Goal: Information Seeking & Learning: Check status

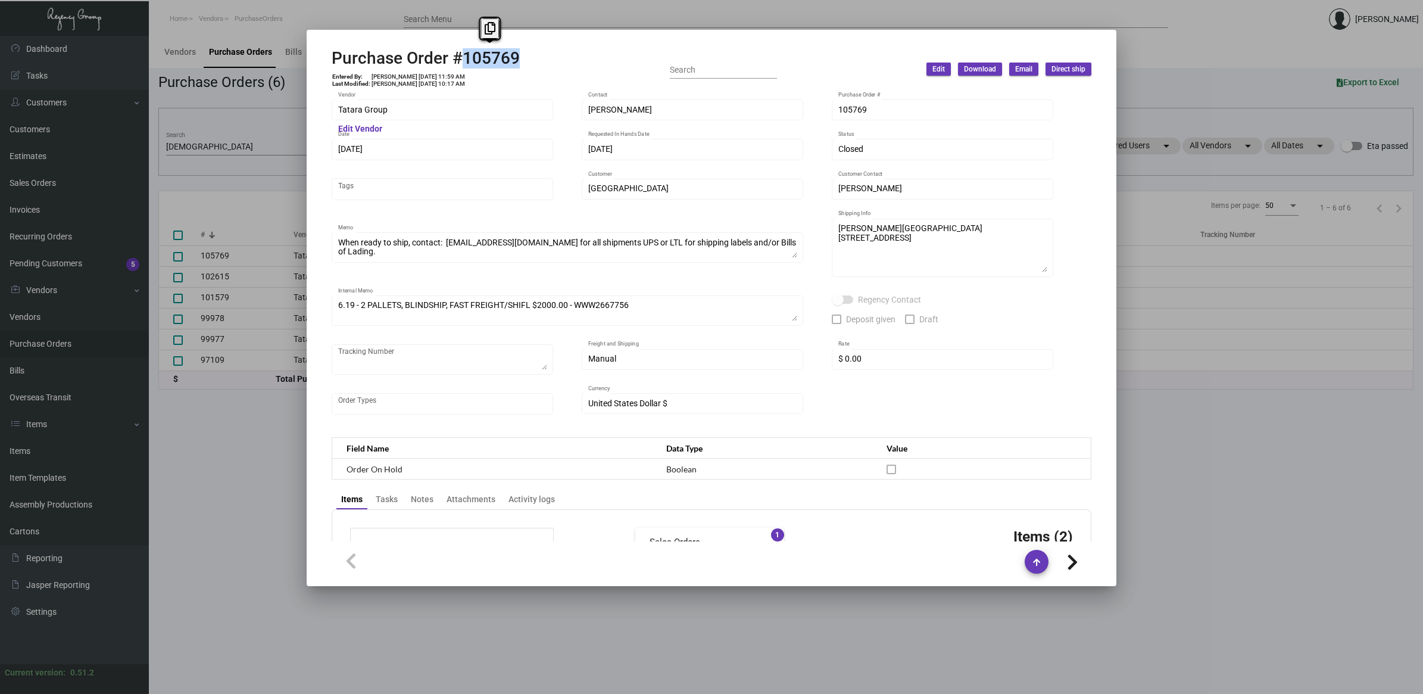
scroll to position [565, 0]
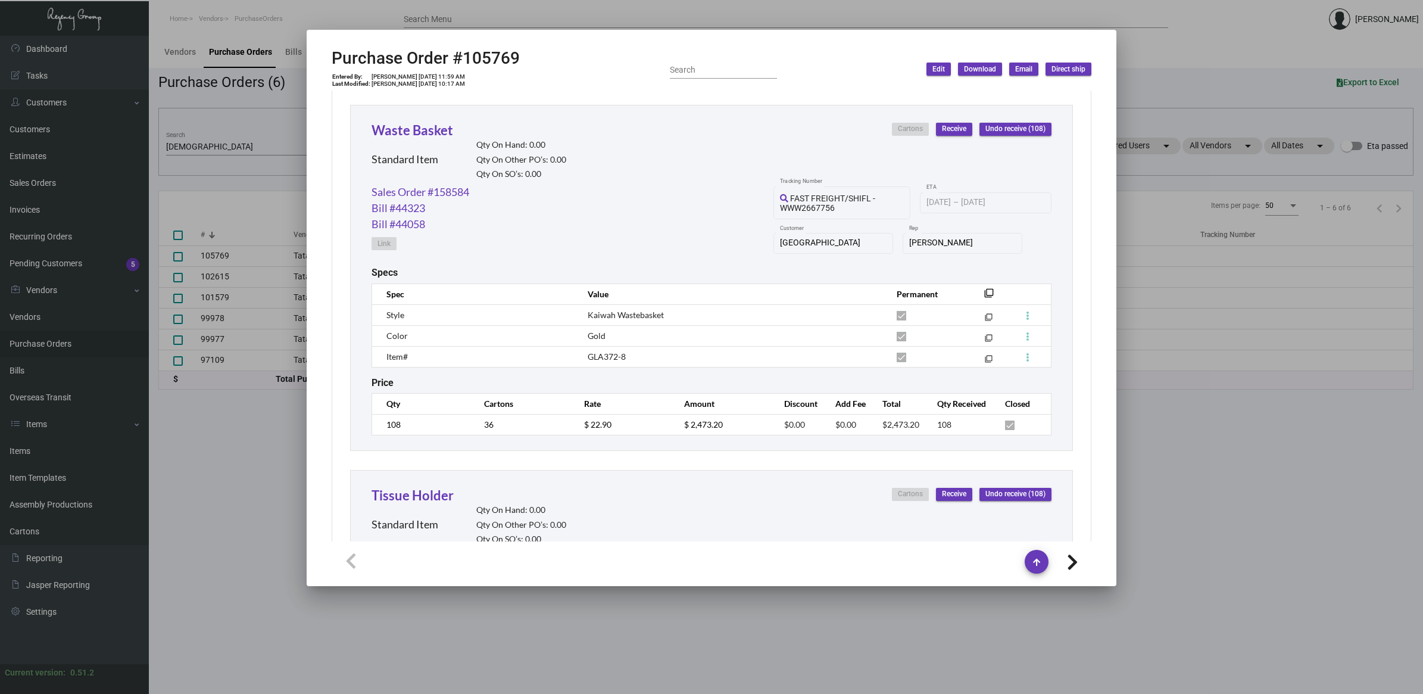
click at [163, 579] on div at bounding box center [711, 347] width 1423 height 694
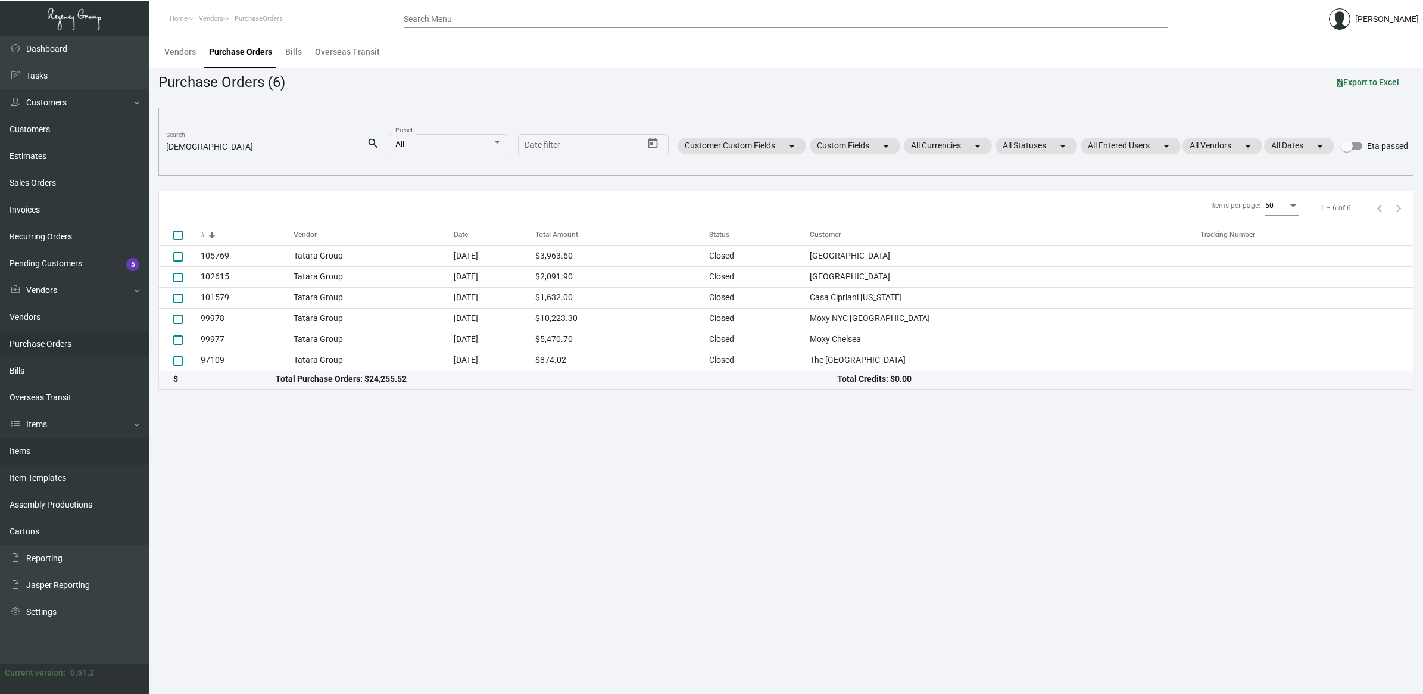
click at [16, 450] on link "Items" at bounding box center [74, 451] width 149 height 27
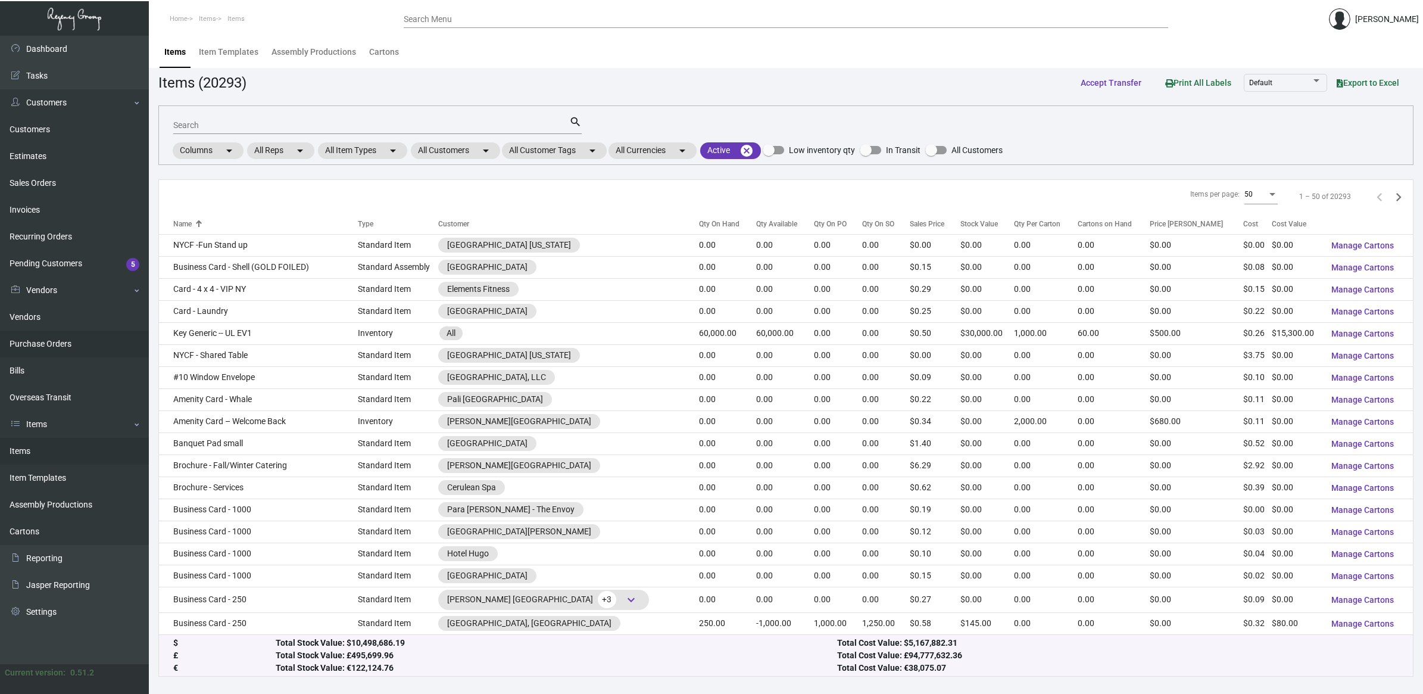
click at [57, 340] on link "Purchase Orders" at bounding box center [74, 344] width 149 height 27
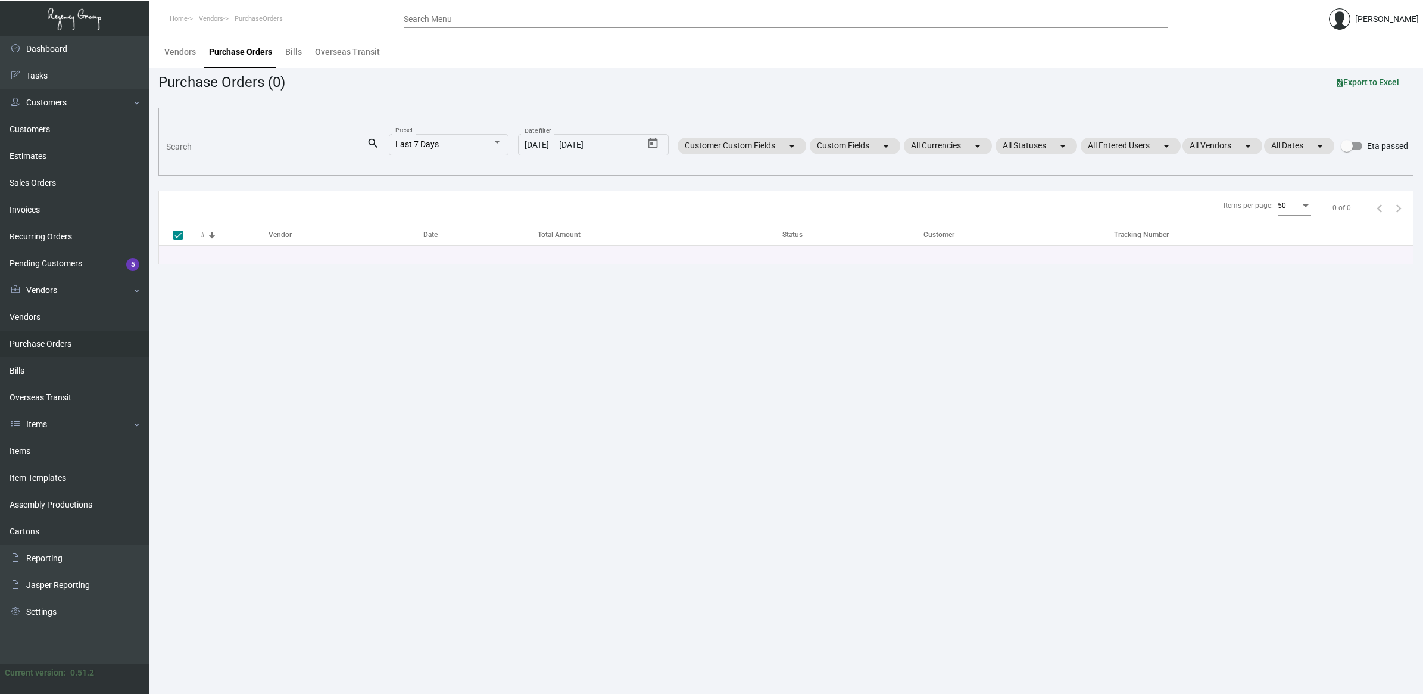
click at [211, 149] on input "Search" at bounding box center [266, 147] width 201 height 10
type input "rosew"
checkbox input "false"
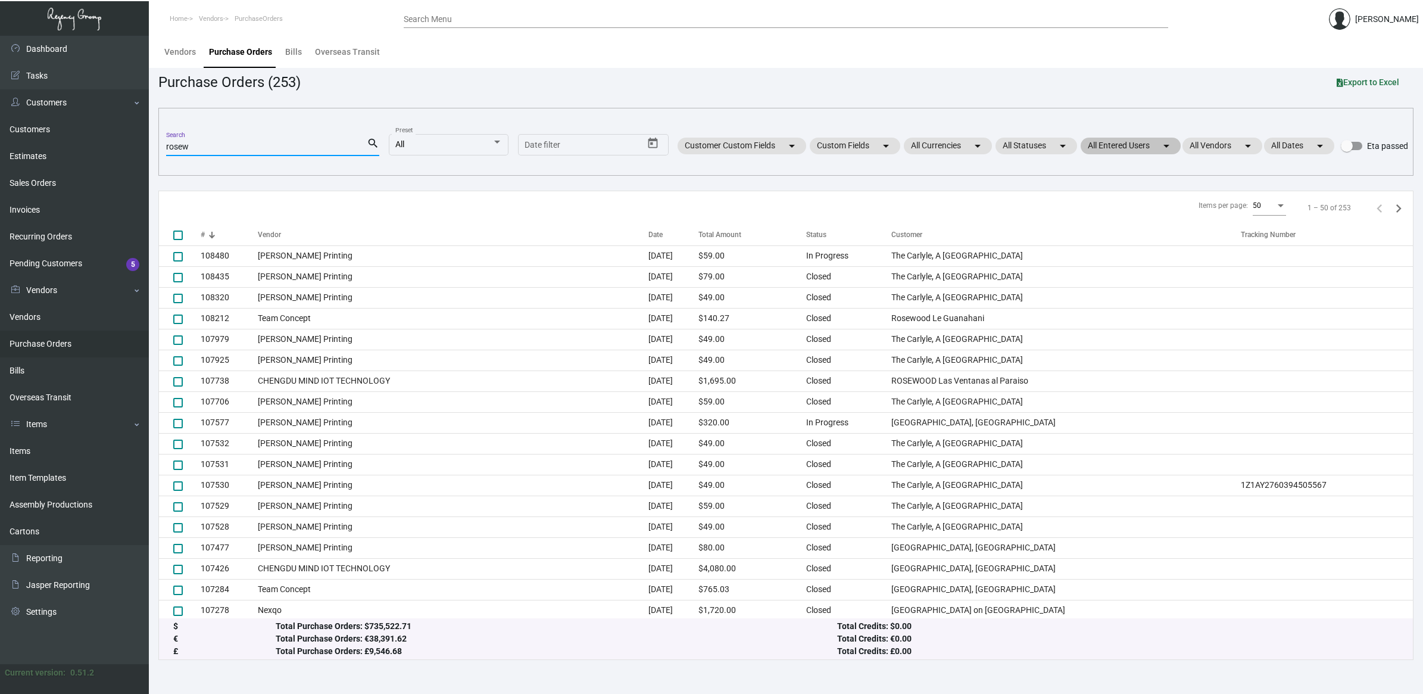
type input "rosew"
click at [1142, 140] on mat-chip "All Entered Users arrow_drop_down" at bounding box center [1131, 146] width 100 height 17
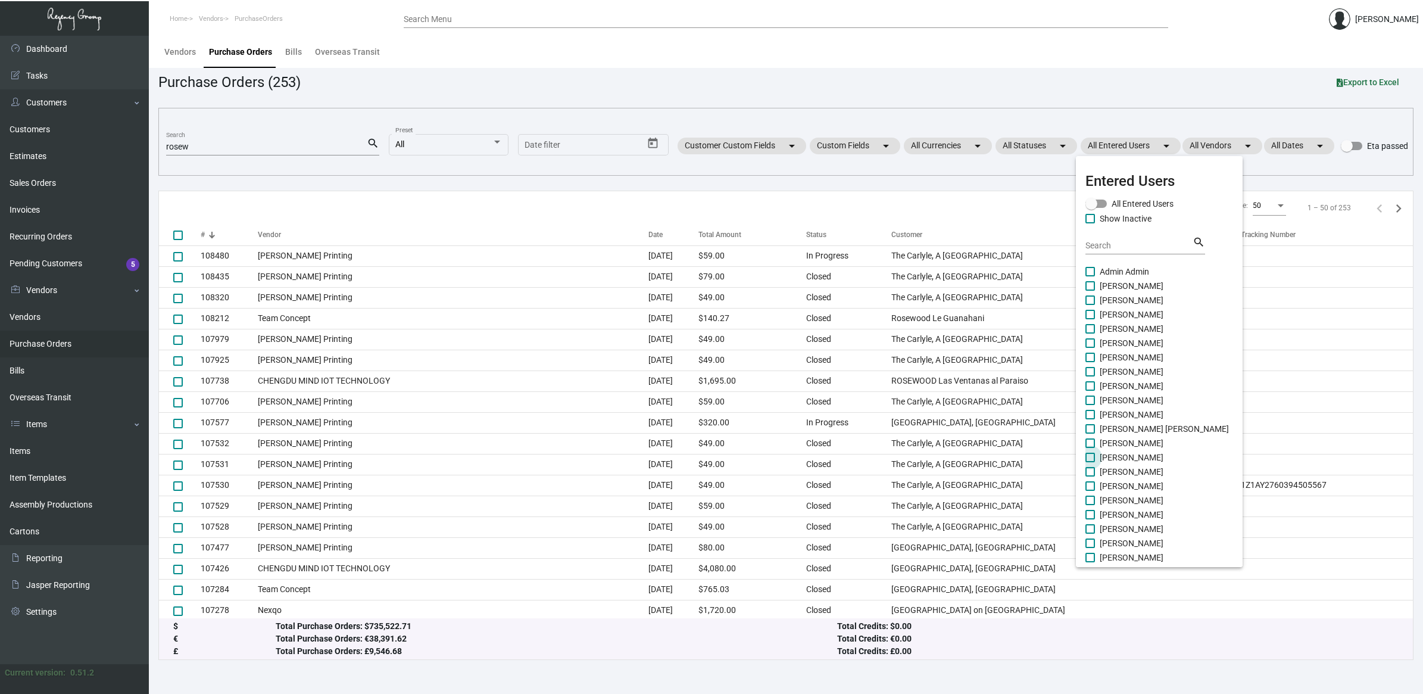
click at [1139, 453] on span "[PERSON_NAME]" at bounding box center [1132, 457] width 64 height 14
click at [1090, 462] on input "[PERSON_NAME]" at bounding box center [1090, 462] width 1 height 1
checkbox input "true"
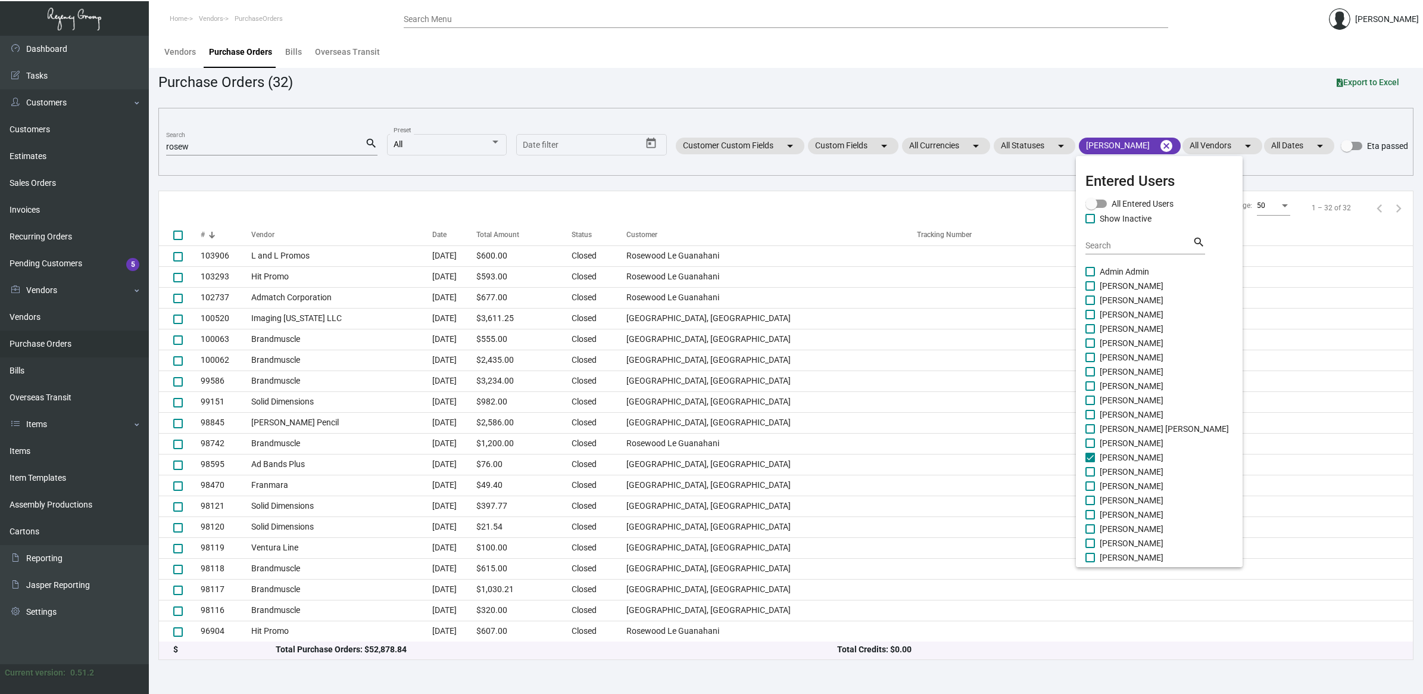
click at [816, 79] on div at bounding box center [711, 347] width 1423 height 694
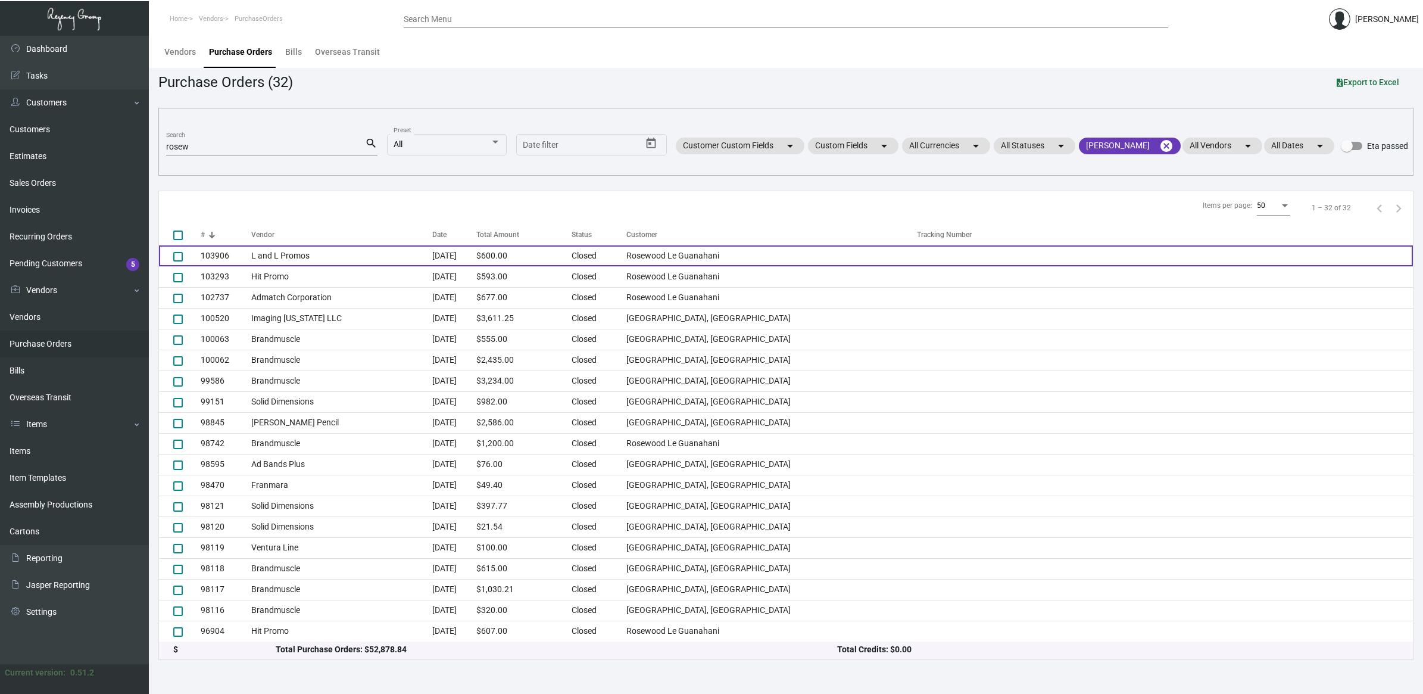
click at [268, 259] on td "L and L Promos" at bounding box center [341, 255] width 181 height 21
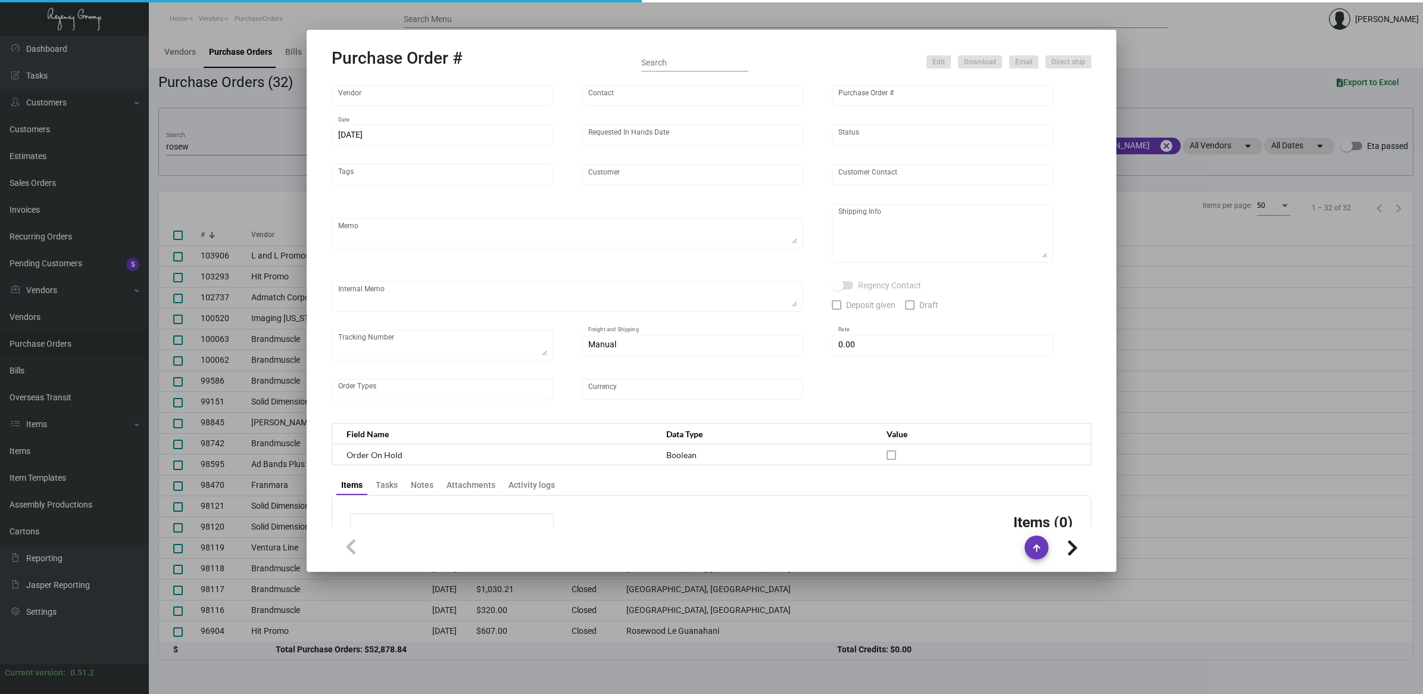
type input "L and L Promos"
type input "[PERSON_NAME]"
type input "103906"
type input "[DATE]"
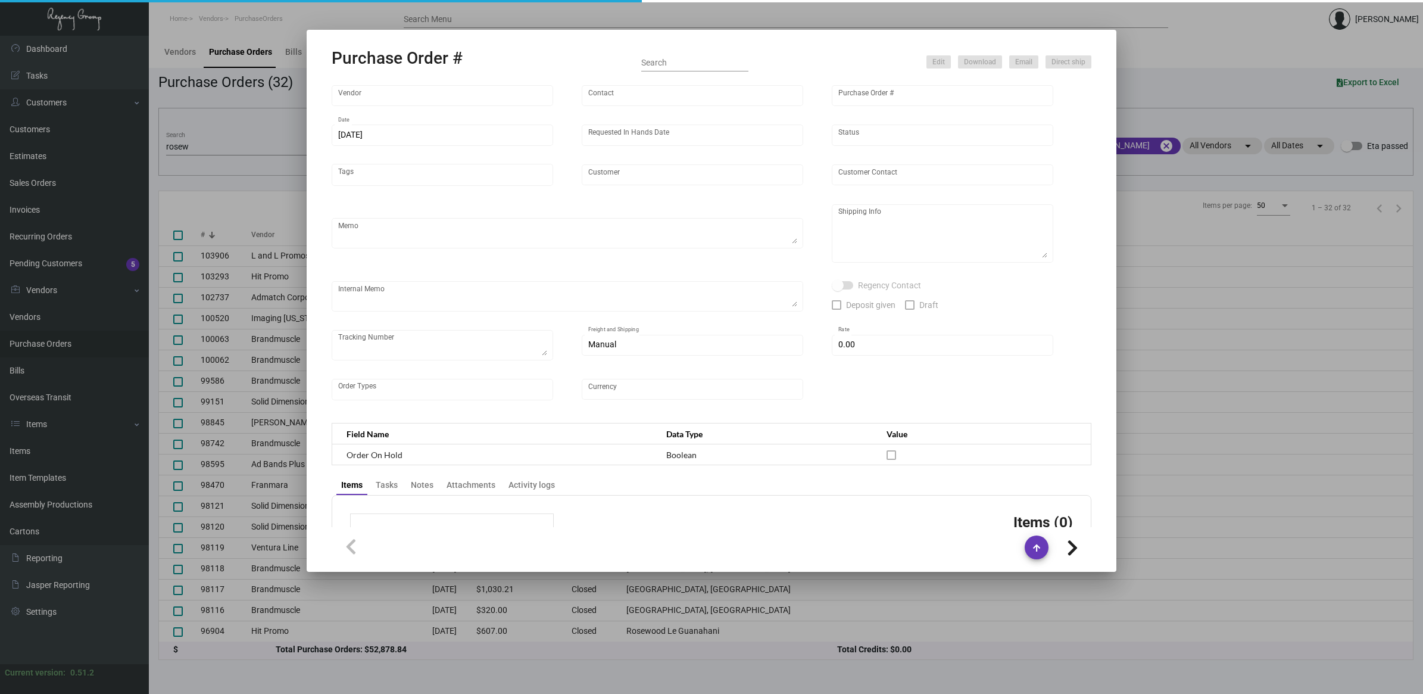
type input "Rosewood Le Guanahani"
type textarea "Ship via Air."
type textarea "Regency Group NJ - [PERSON_NAME] [STREET_ADDRESS]"
checkbox input "true"
type input "$ 0.00"
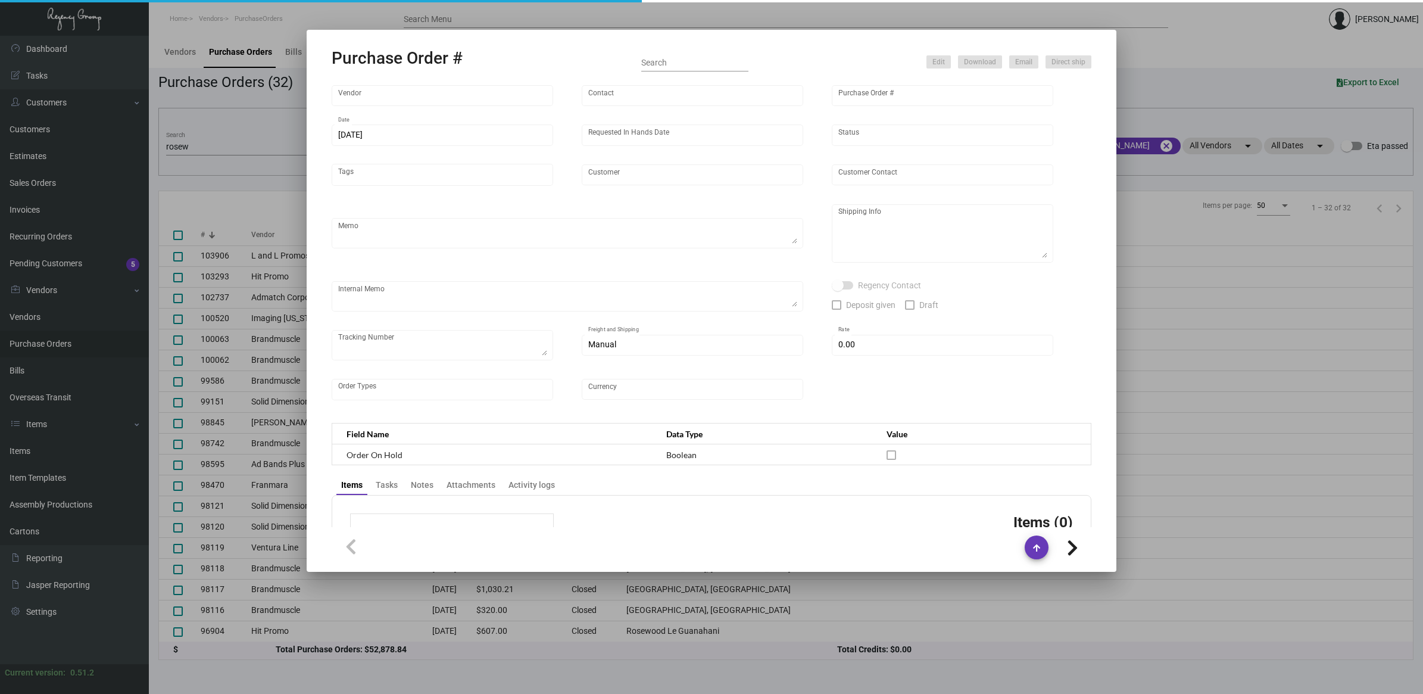
type input "United States Dollar $"
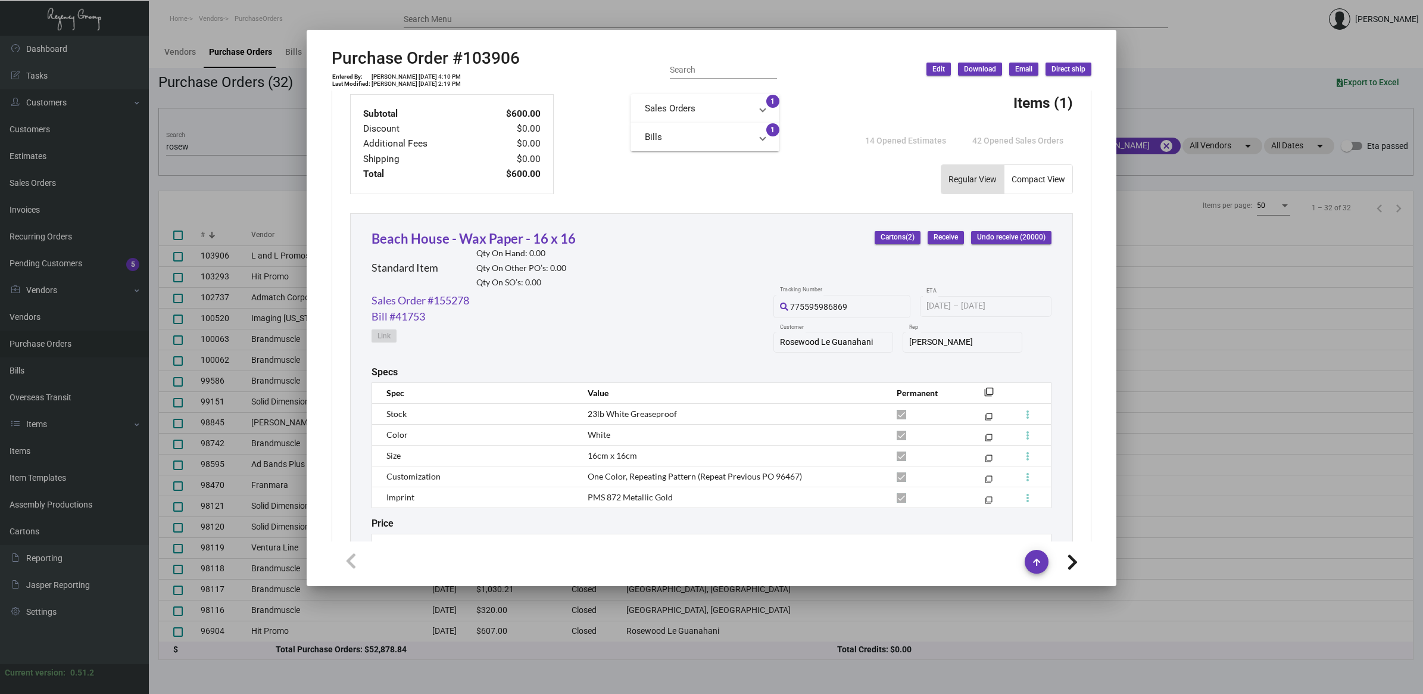
scroll to position [507, 0]
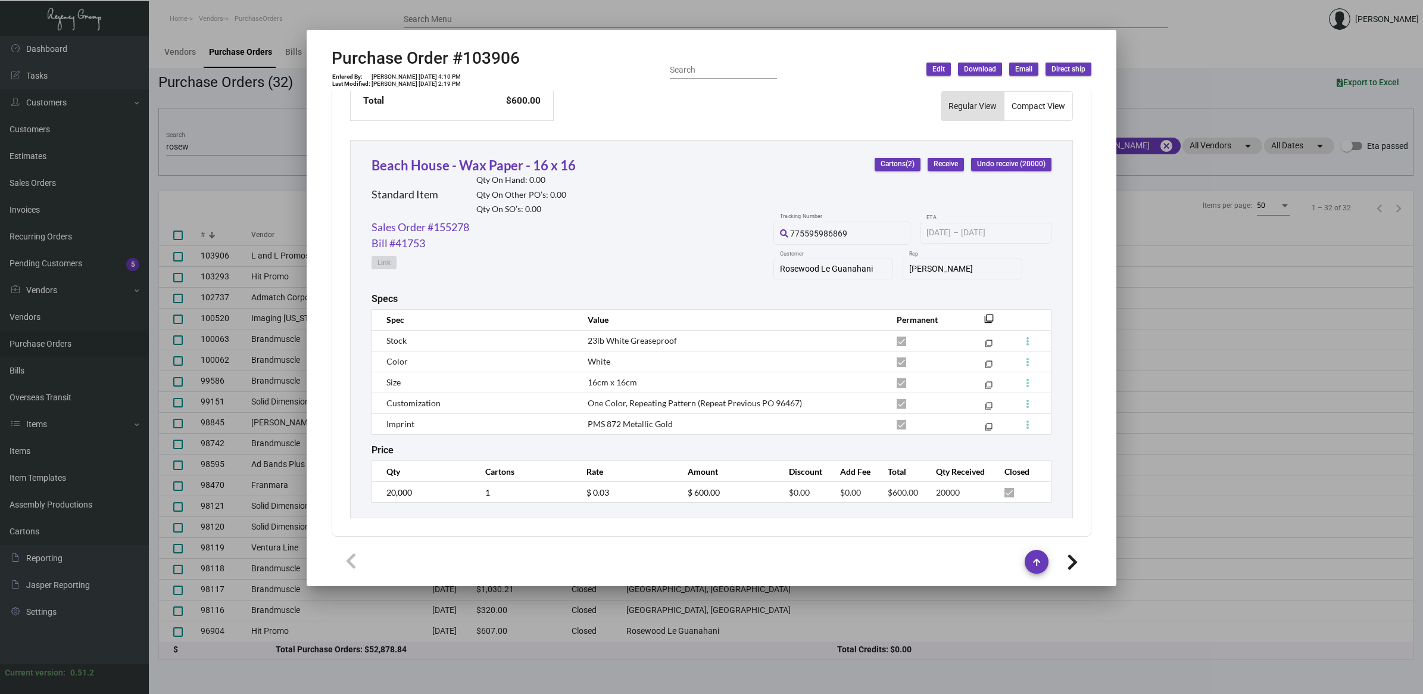
click at [239, 164] on div at bounding box center [711, 347] width 1423 height 694
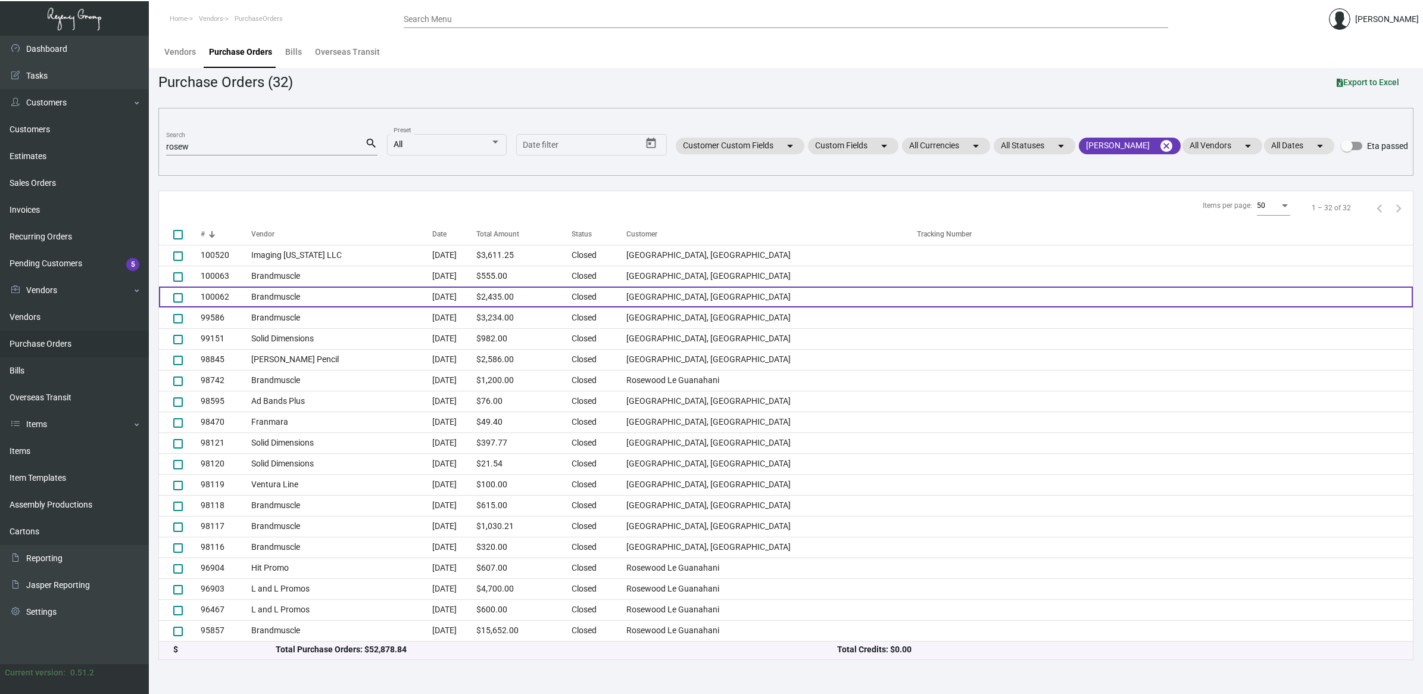
scroll to position [149, 0]
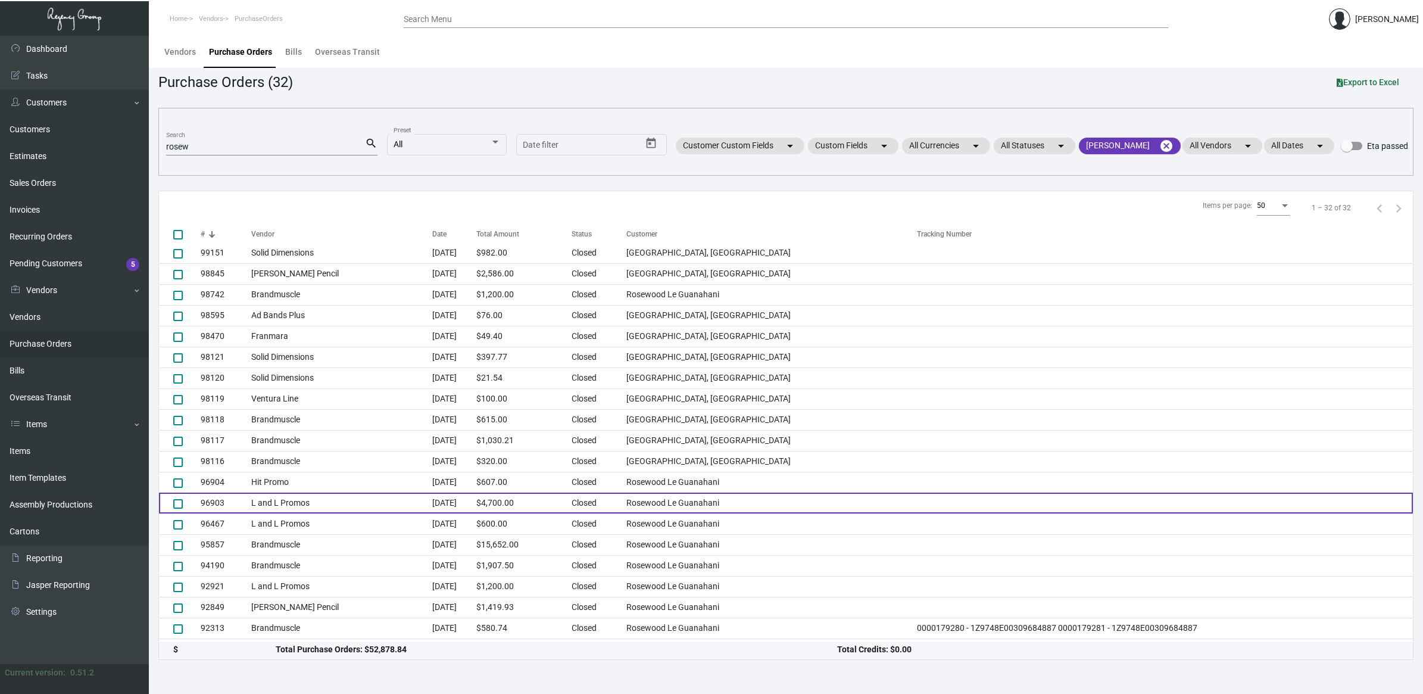
click at [356, 505] on td "L and L Promos" at bounding box center [341, 502] width 181 height 21
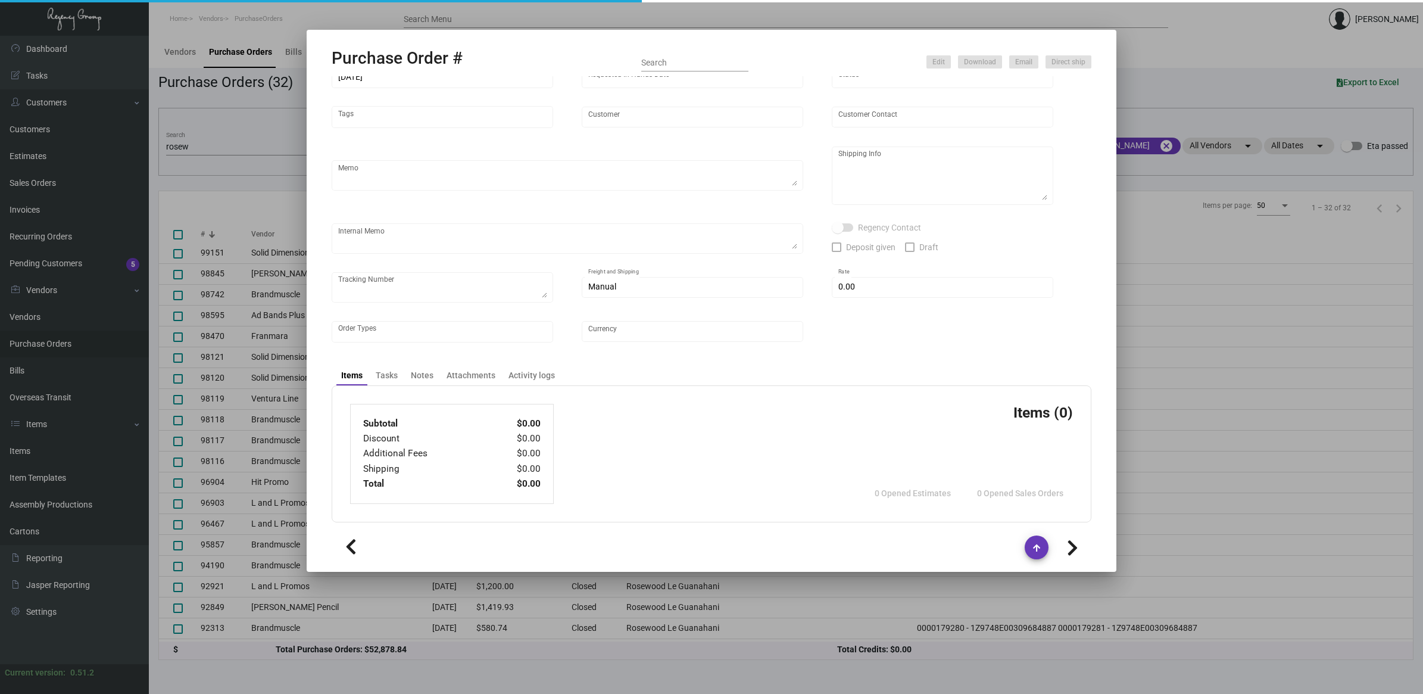
type input "L and L Promos"
type input "[PERSON_NAME]"
type input "96903"
type input "[DATE]"
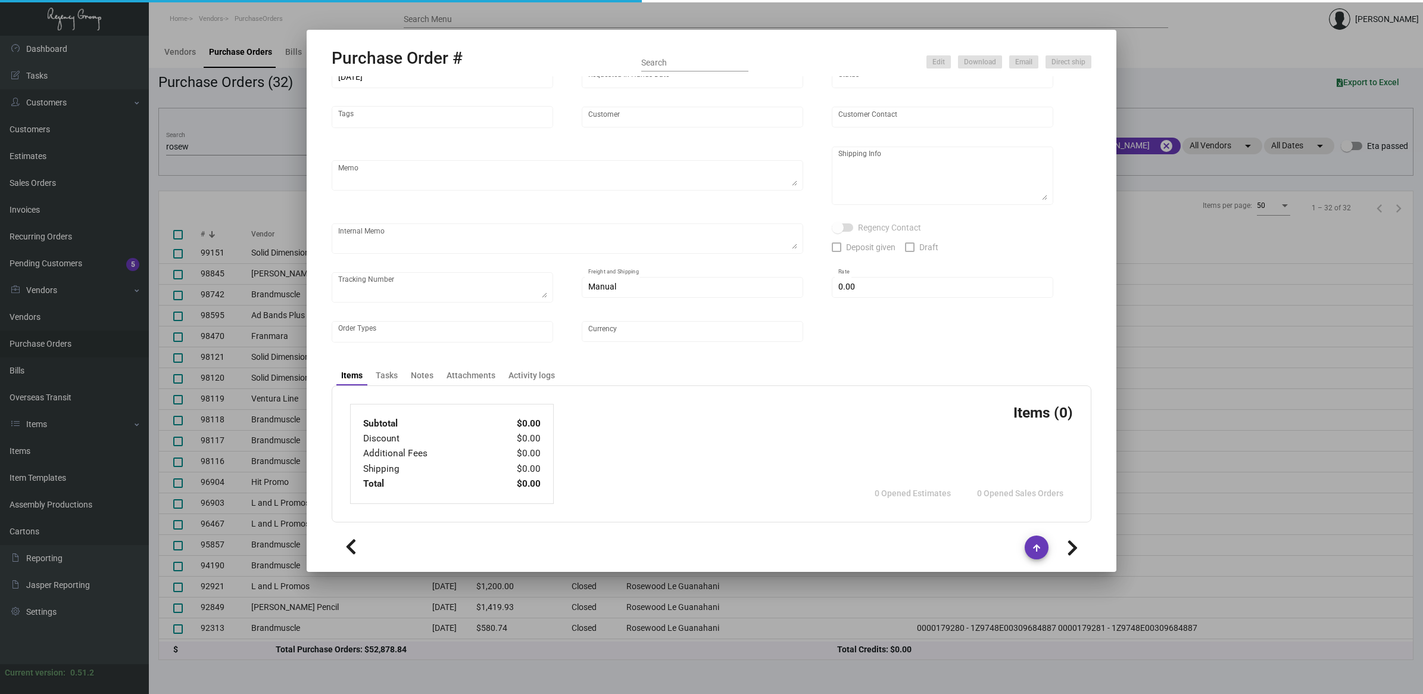
type input "Rosewood Le Guanahani"
type textarea "Ship via AIR."
type textarea "[PERSON_NAME] Regency Group NJ [STREET_ADDRESS]"
checkbox input "true"
type input "$ 0.00"
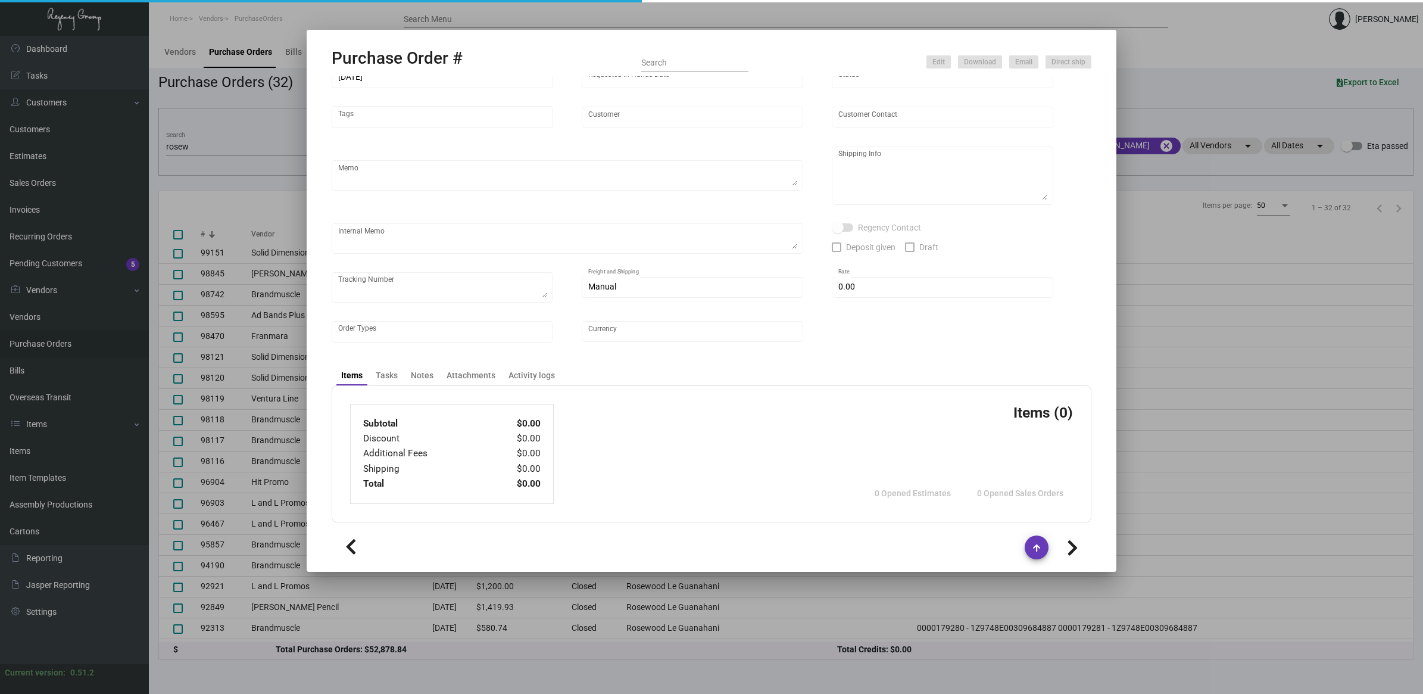
type input "United States Dollar $"
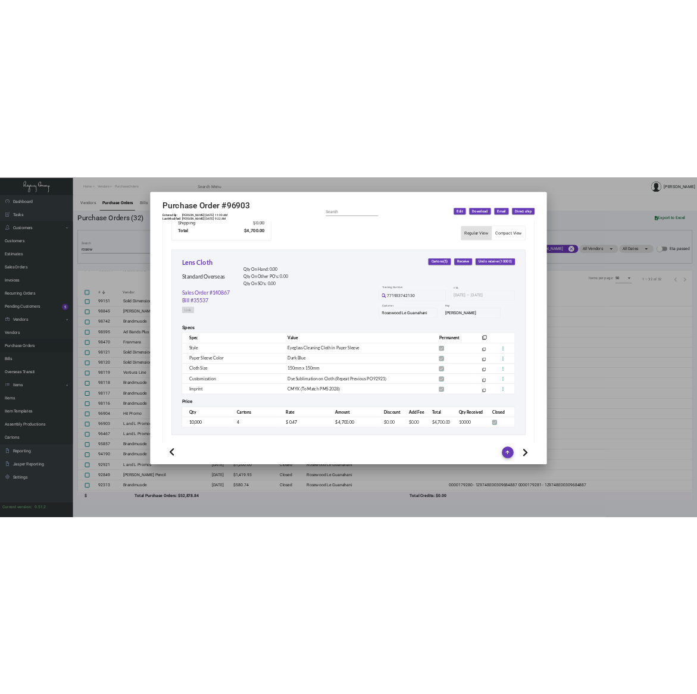
scroll to position [507, 0]
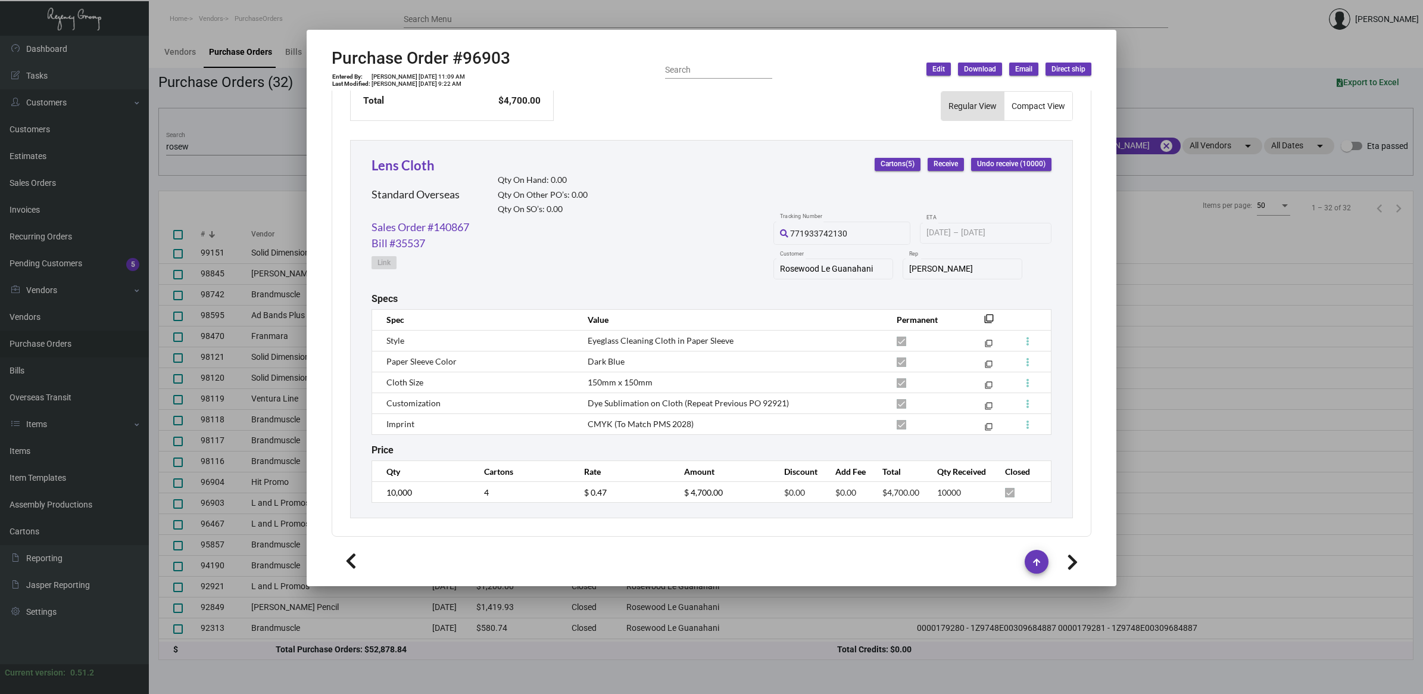
click at [490, 54] on h2 "Purchase Order #96903" at bounding box center [421, 58] width 179 height 20
copy h2 "96903"
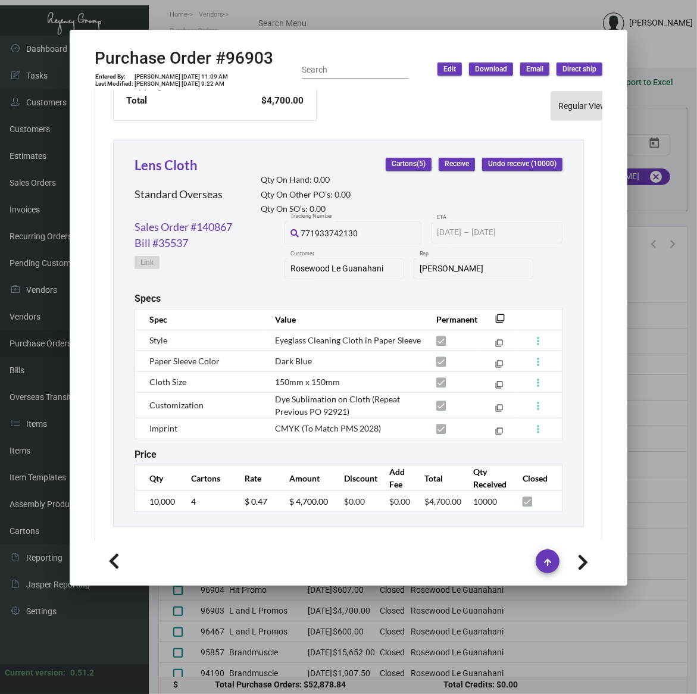
click at [500, 256] on div "[PERSON_NAME] Rep" at bounding box center [473, 267] width 107 height 23
drag, startPoint x: 198, startPoint y: 150, endPoint x: 112, endPoint y: 160, distance: 86.9
click at [113, 160] on div "Lens Cloth Standard Overseas Qty On Hand: 0.00 Qty On Other PO’s: 0.00 Qty On S…" at bounding box center [348, 334] width 471 height 388
drag, startPoint x: 116, startPoint y: 160, endPoint x: 239, endPoint y: 160, distance: 122.7
click at [239, 159] on div "Lens Cloth Standard Overseas Qty On Hand: 0.00 Qty On Other PO’s: 0.00 Qty On S…" at bounding box center [348, 334] width 471 height 388
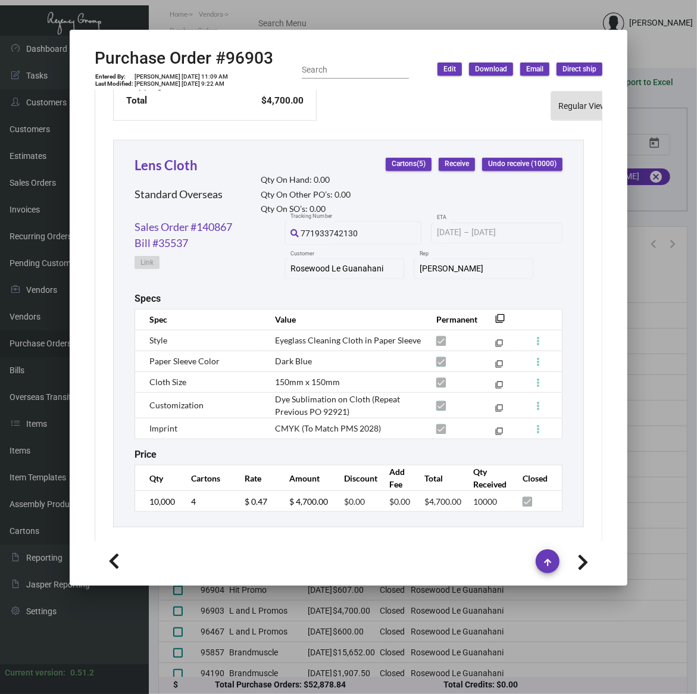
click at [256, 66] on h2 "Purchase Order #96903" at bounding box center [184, 58] width 179 height 20
copy h2 "96903"
click at [373, 335] on span "Eyeglass Cleaning Cloth in Paper Sleeve" at bounding box center [348, 340] width 146 height 10
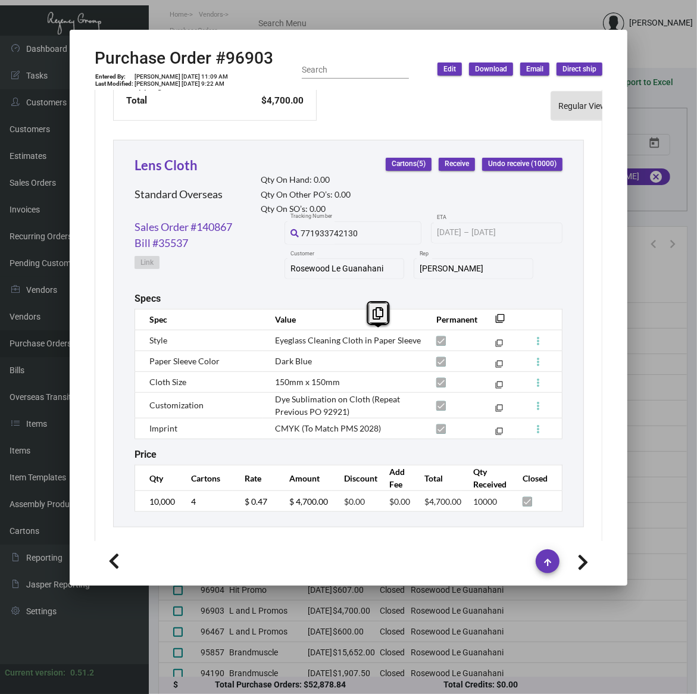
click at [373, 335] on span "Eyeglass Cleaning Cloth in Paper Sleeve" at bounding box center [348, 340] width 146 height 10
copy tr "Eyeglass Cleaning Cloth in Paper Sleeve filter_none"
drag, startPoint x: 278, startPoint y: 353, endPoint x: 275, endPoint y: 360, distance: 8.3
click at [278, 356] on span "Dark Blue" at bounding box center [293, 361] width 37 height 10
drag, startPoint x: 235, startPoint y: 359, endPoint x: 183, endPoint y: 375, distance: 54.8
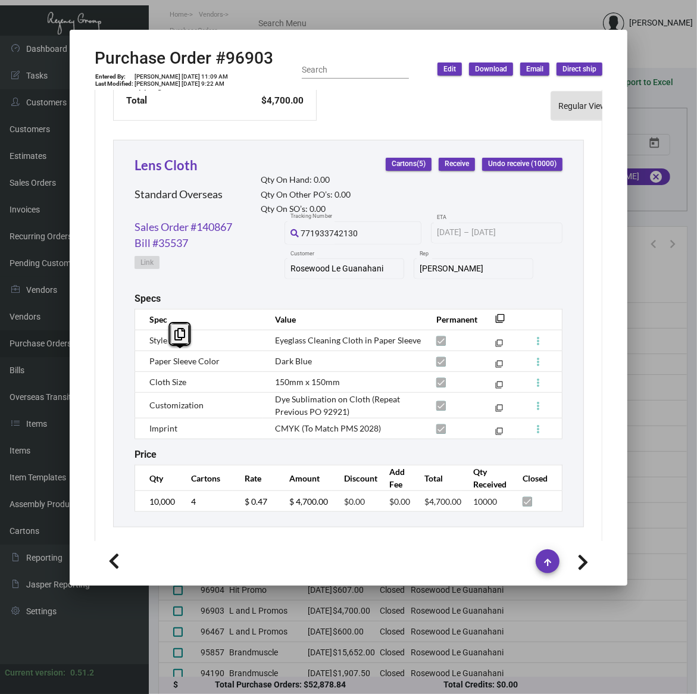
click at [142, 363] on td "Paper Sleeve Color" at bounding box center [199, 361] width 128 height 21
copy span "Paper Sleeve Color"
click at [292, 377] on span "150mm x 150mm" at bounding box center [307, 382] width 65 height 10
click at [293, 377] on span "150mm x 150mm" at bounding box center [307, 382] width 65 height 10
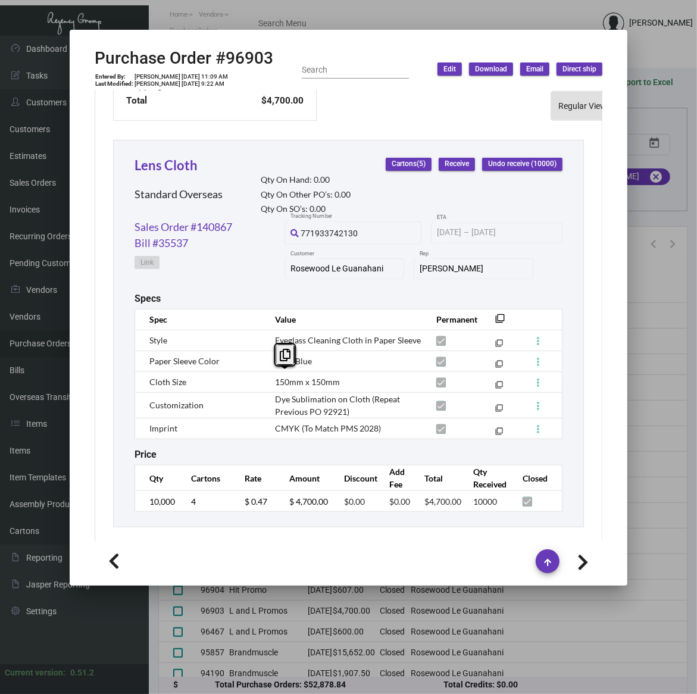
copy tr "150mm x 150mm filter_none"
drag, startPoint x: 363, startPoint y: 396, endPoint x: 270, endPoint y: 400, distance: 93.6
click at [275, 400] on span "Dye Sublimation on Cloth (Repeat Previous PO 92921)" at bounding box center [337, 405] width 125 height 23
copy span "Dye Sublimation on Cloth"
click at [332, 425] on span "CMYK (To Match PMS 2028)" at bounding box center [328, 428] width 106 height 10
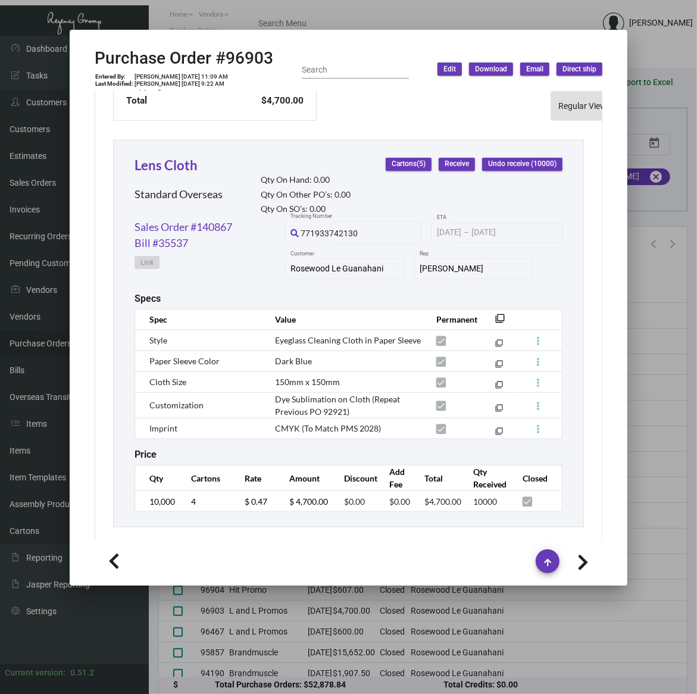
click at [329, 423] on span "CMYK (To Match PMS 2028)" at bounding box center [328, 428] width 106 height 10
copy tr "CMYK (To Match PMS 2028) filter_none"
